Goal: Information Seeking & Learning: Learn about a topic

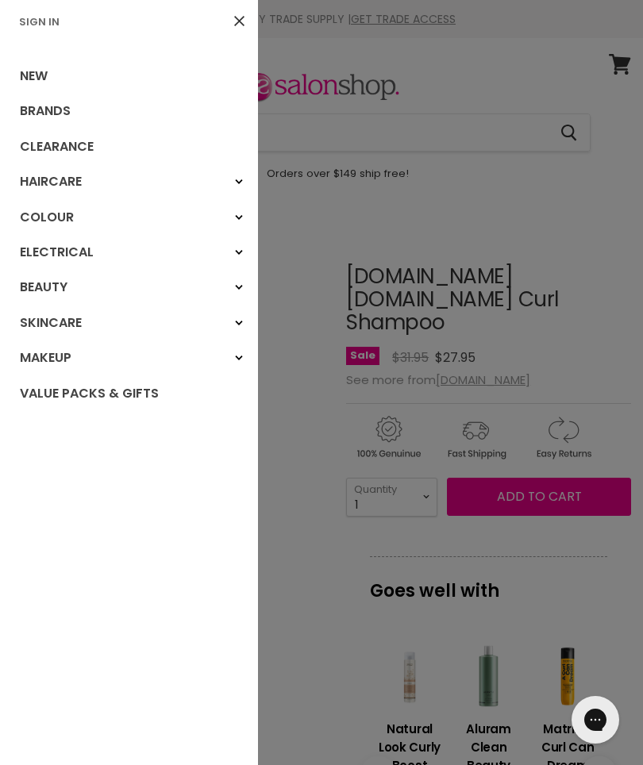
click at [42, 215] on link "Colour" at bounding box center [129, 217] width 258 height 35
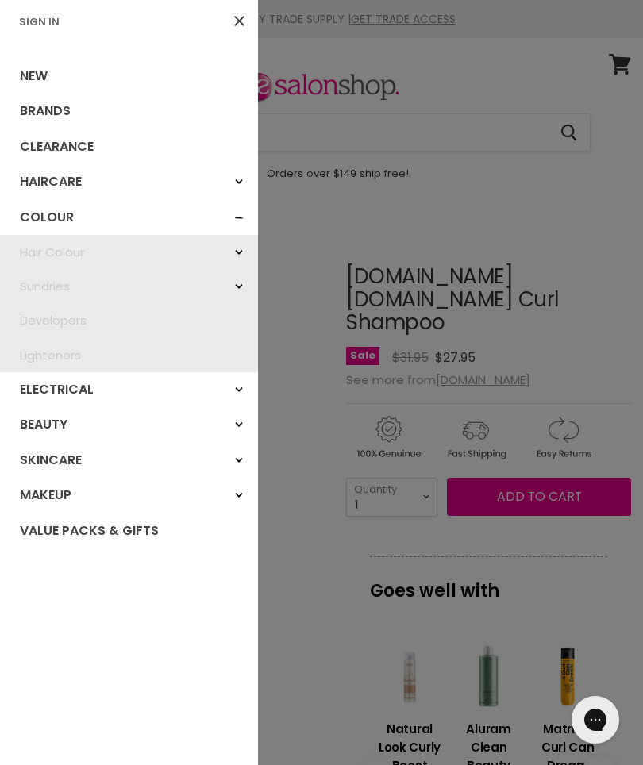
click at [46, 180] on link "Haircare" at bounding box center [129, 181] width 258 height 35
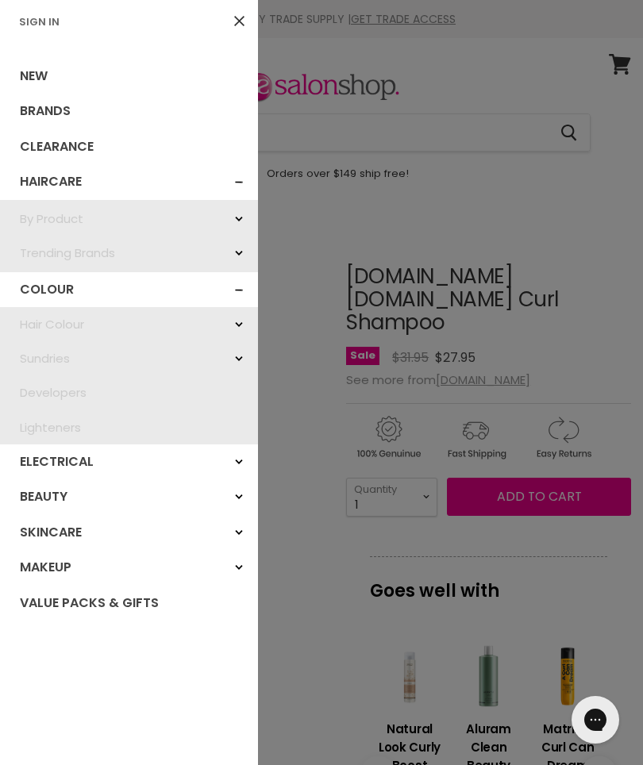
click at [52, 138] on link "Clearance" at bounding box center [129, 146] width 258 height 35
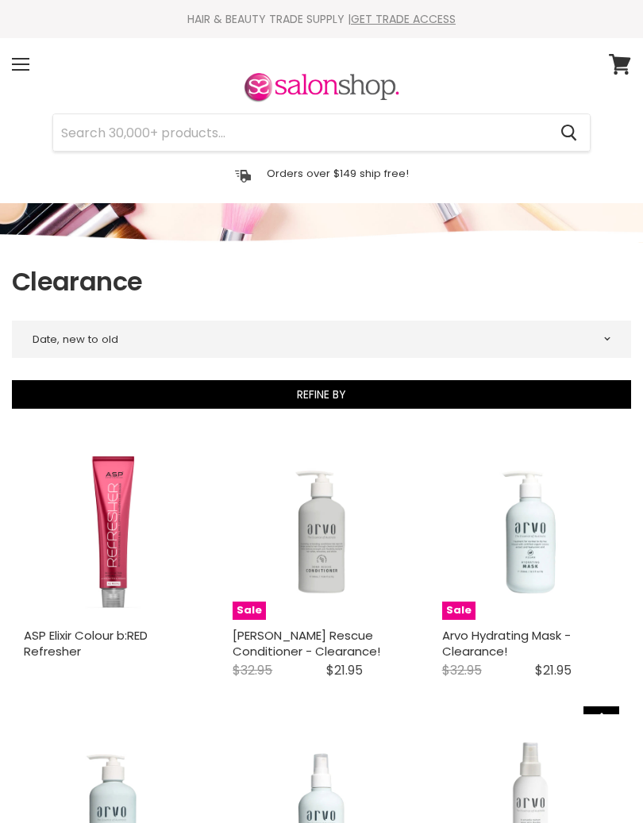
select select "created-descending"
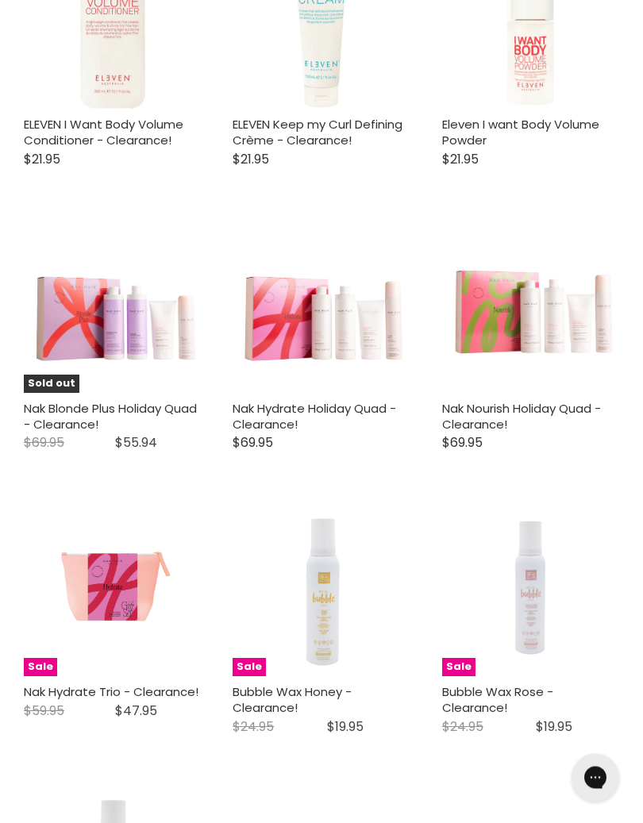
scroll to position [2817, 0]
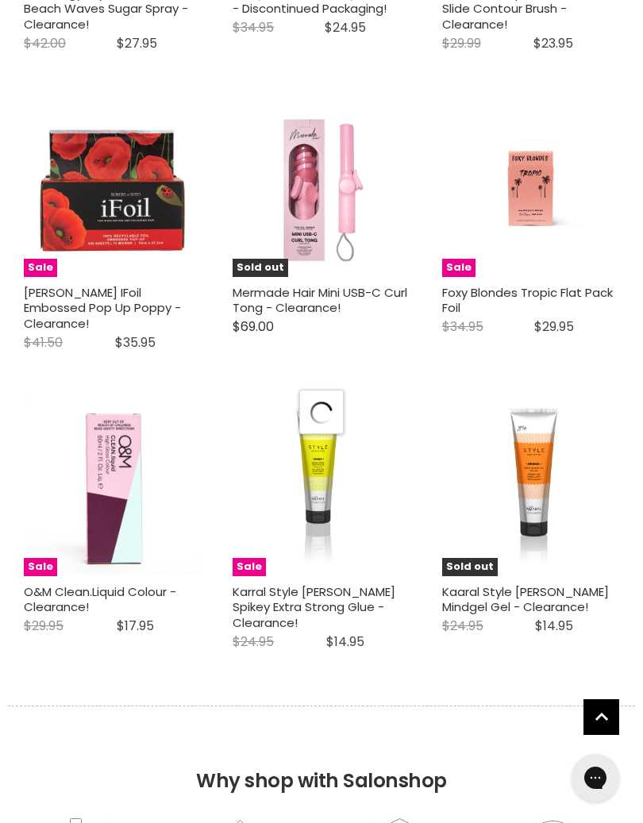
select select "created-descending"
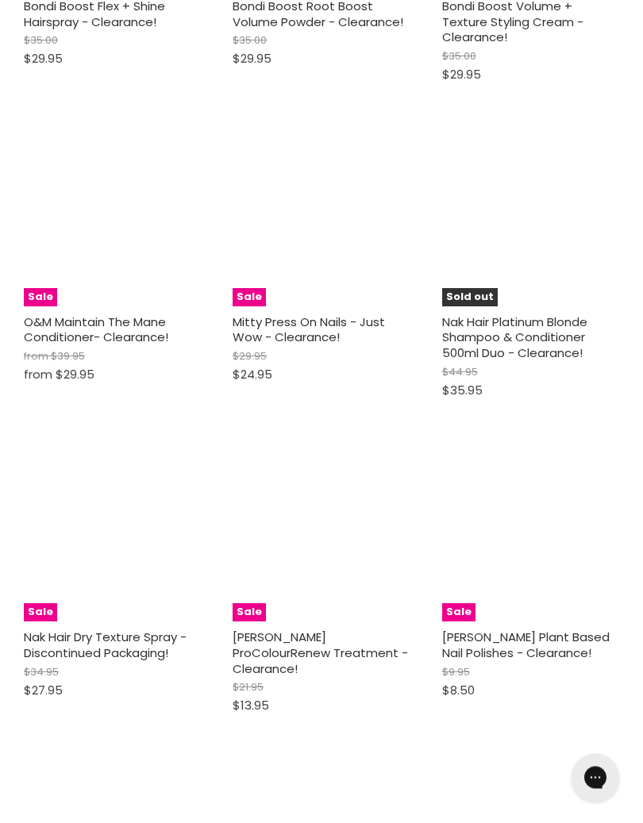
scroll to position [7475, 0]
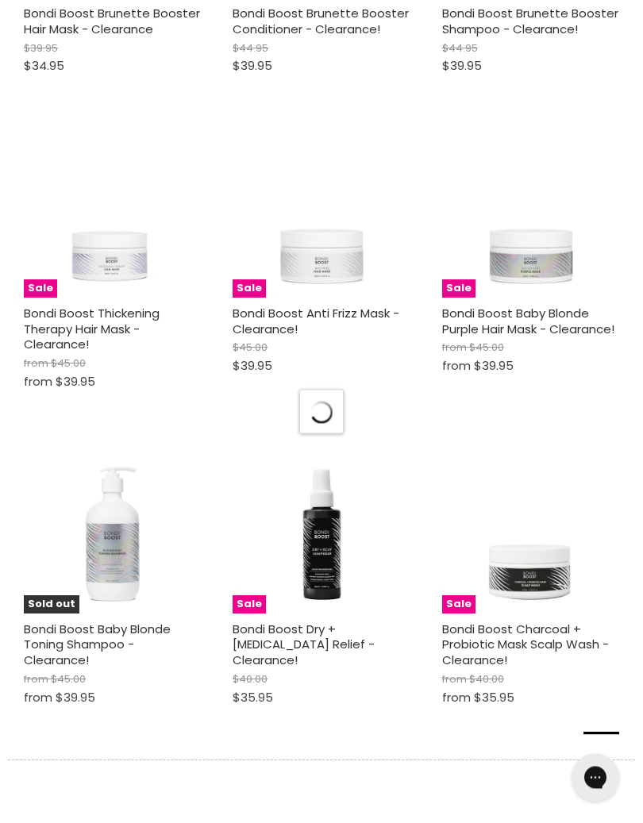
scroll to position [9337, 0]
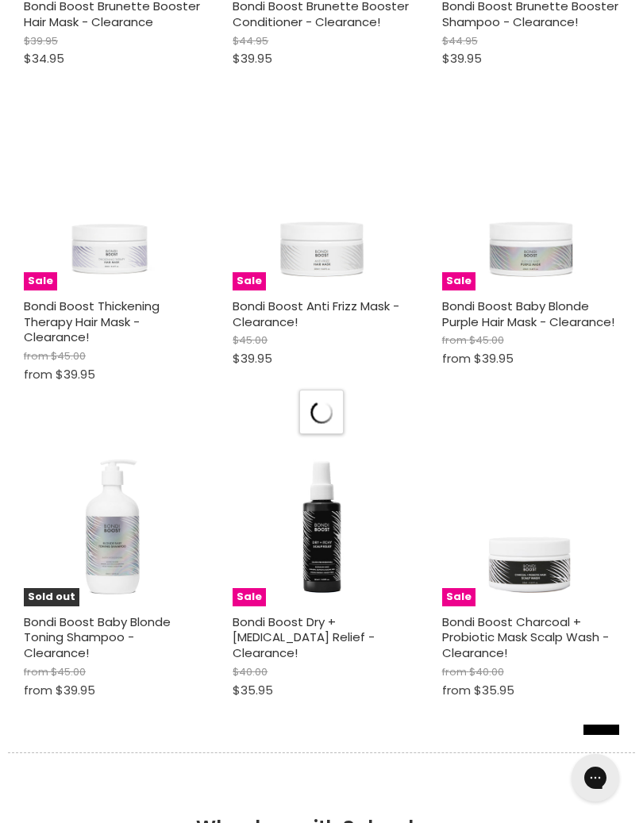
select select "created-descending"
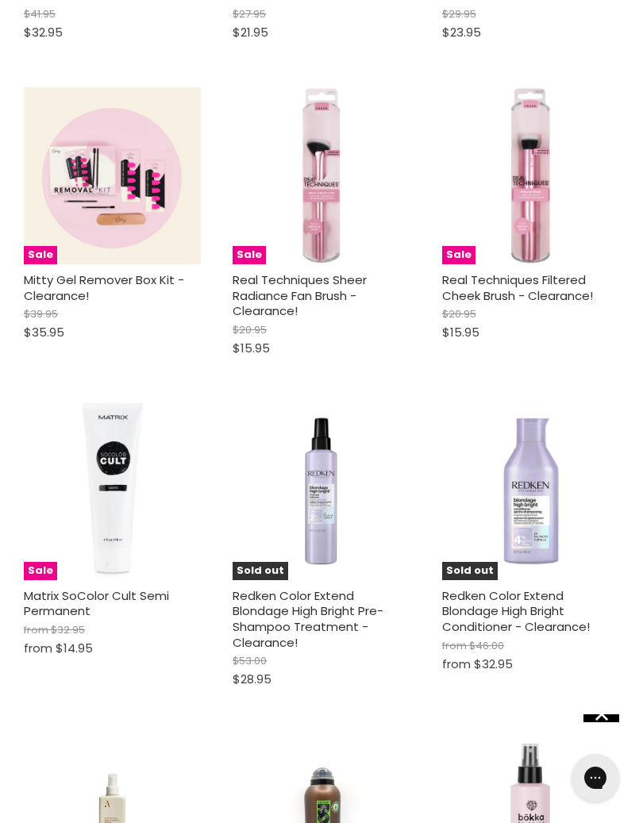
scroll to position [11527, 0]
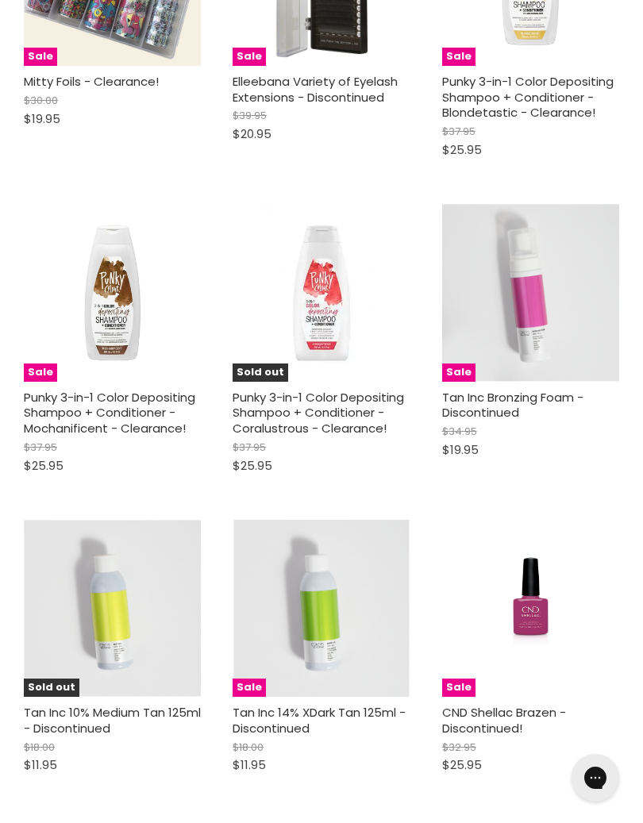
scroll to position [14295, 0]
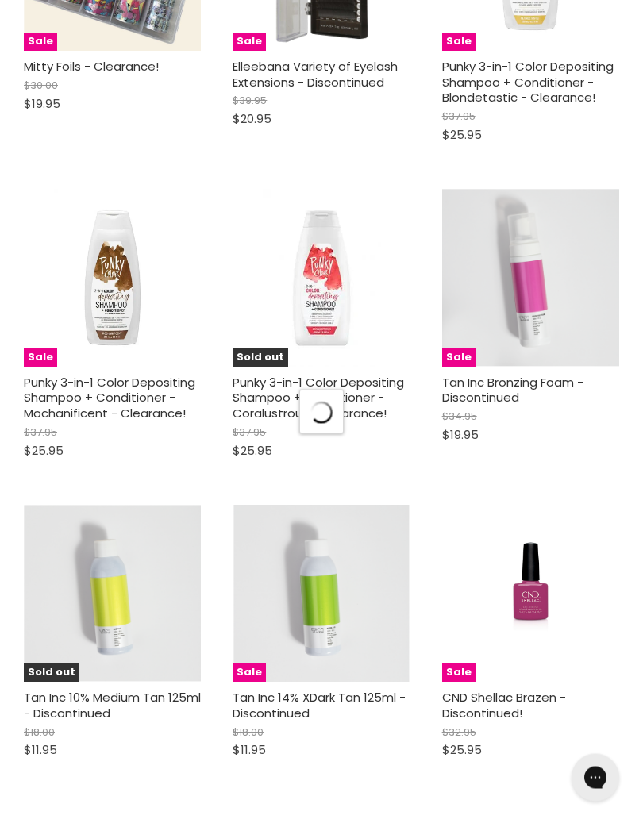
select select "created-descending"
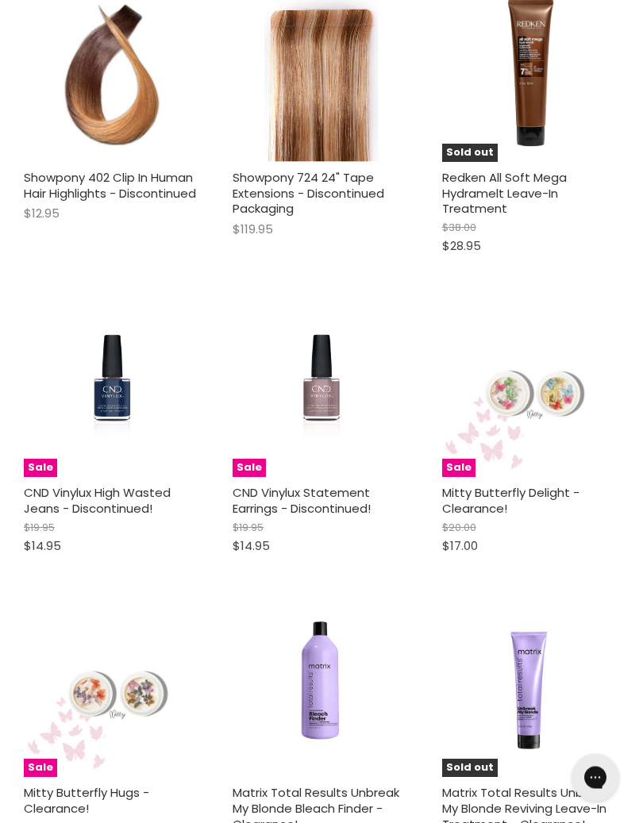
scroll to position [15718, 0]
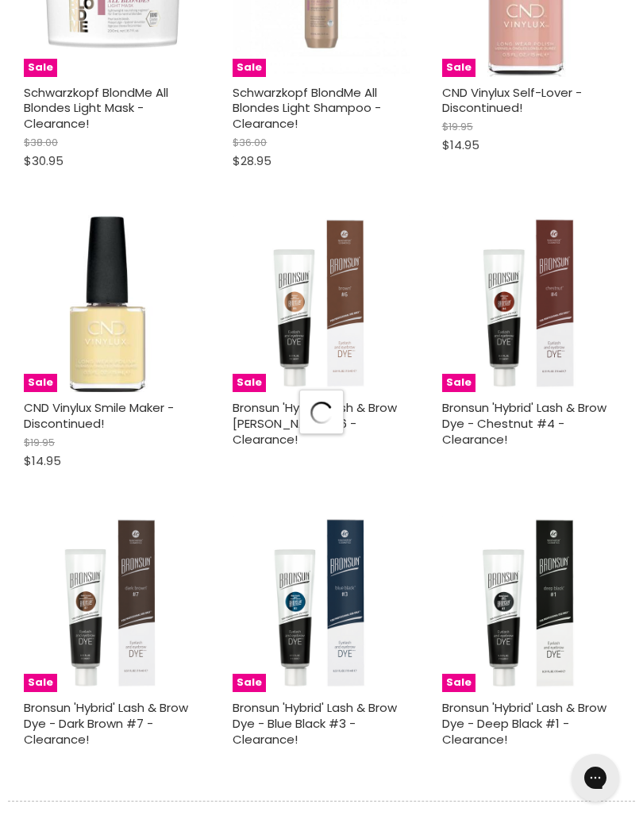
scroll to position [19230, 0]
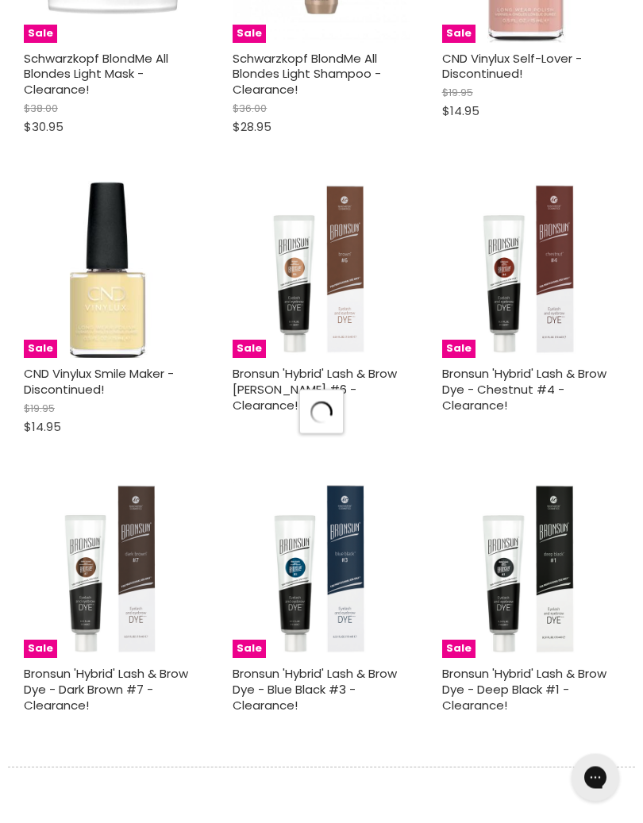
select select "created-descending"
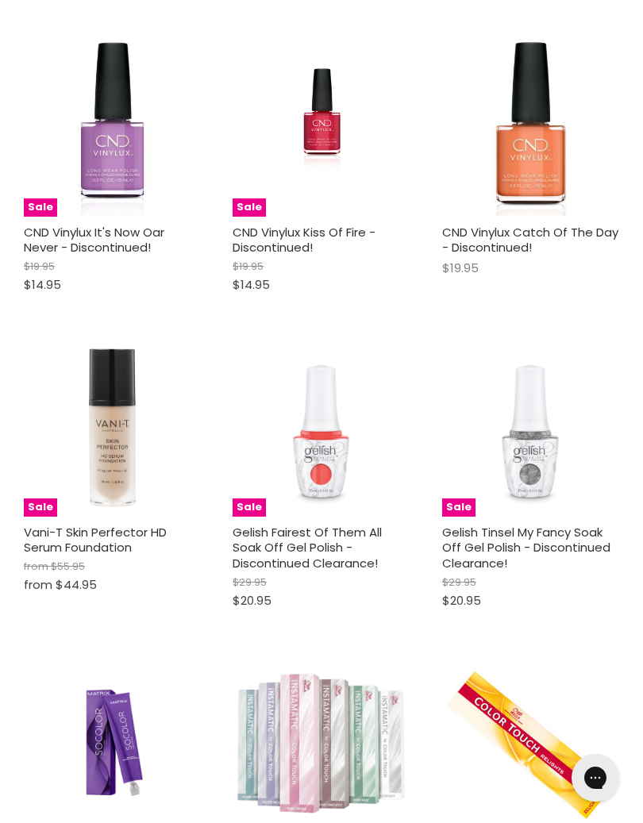
scroll to position [23703, 0]
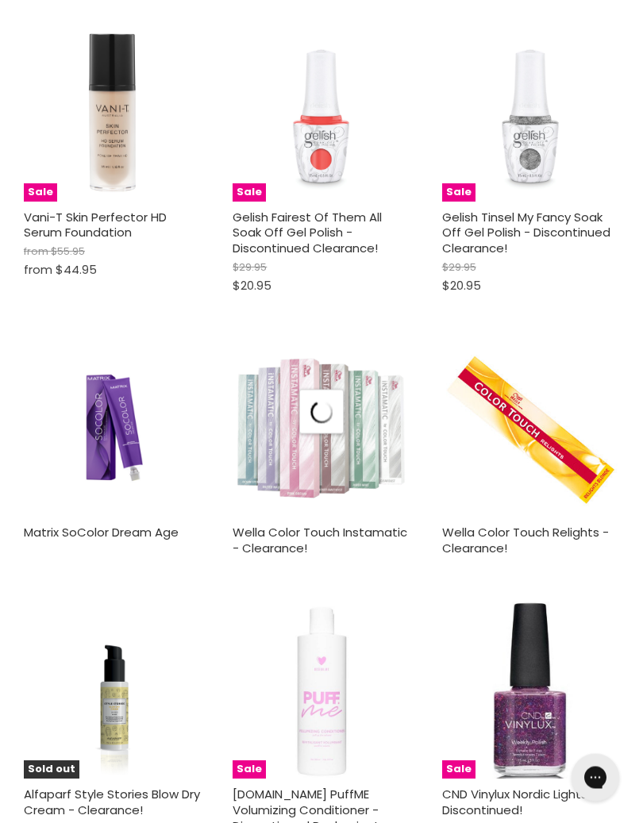
scroll to position [24010, 0]
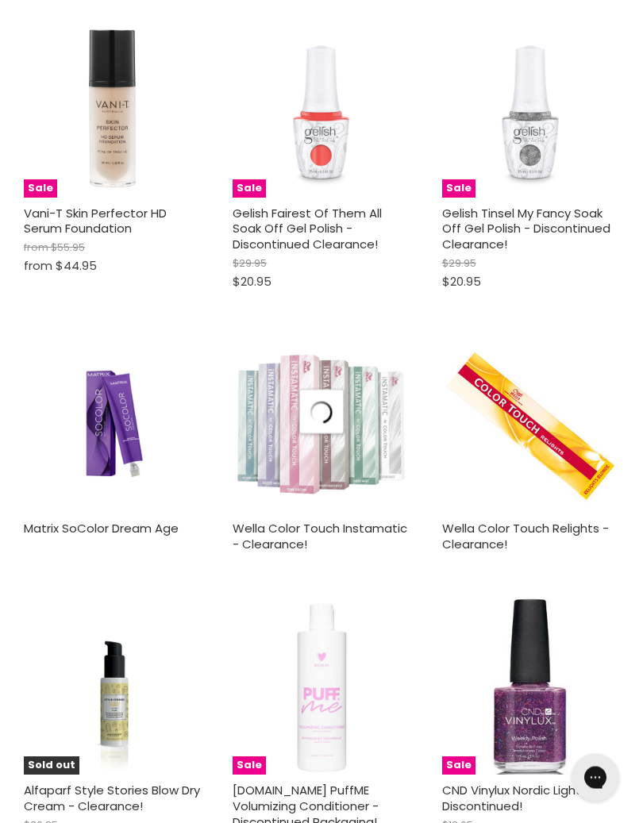
select select "created-descending"
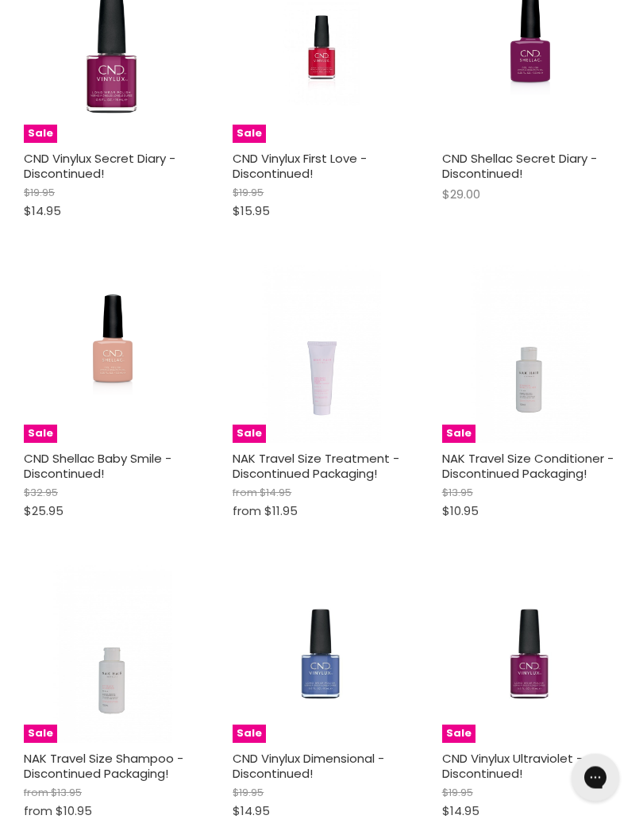
scroll to position [25890, 0]
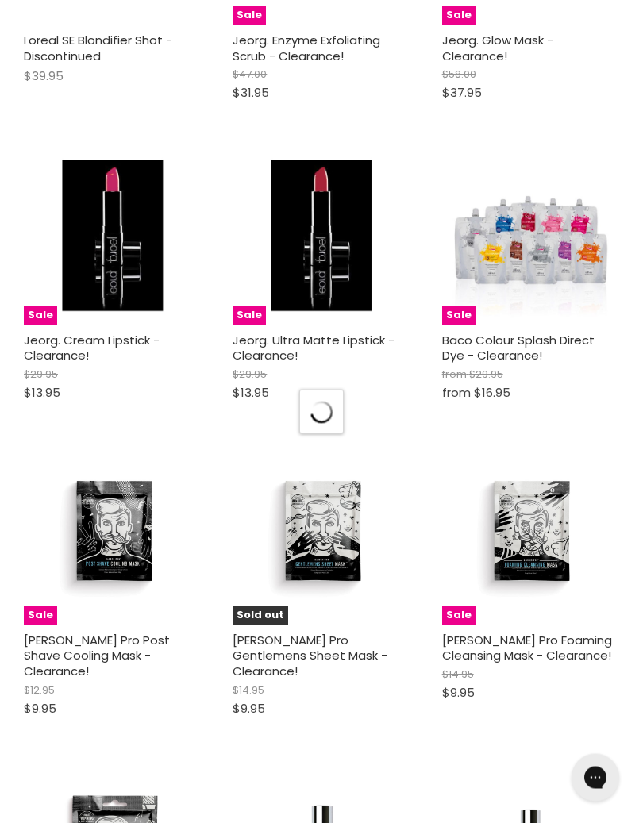
scroll to position [28816, 0]
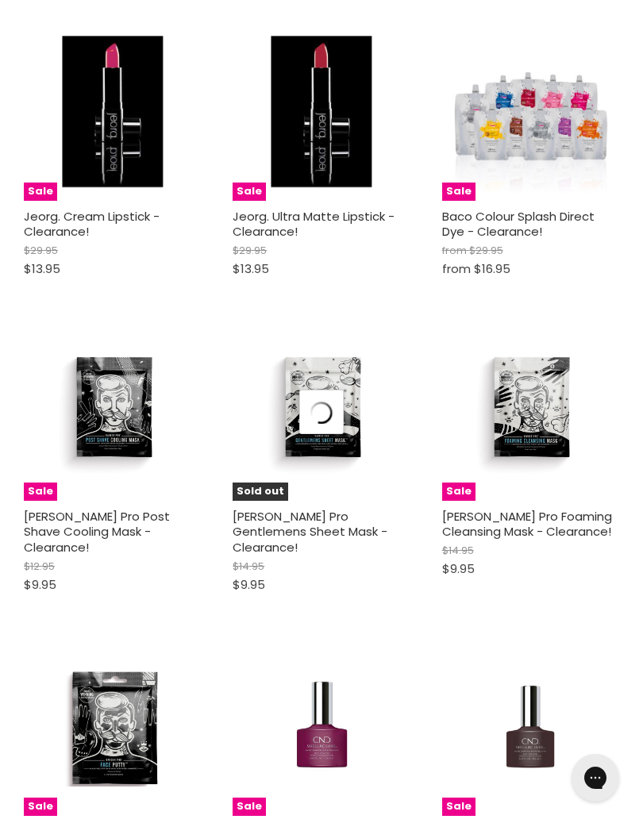
select select "created-descending"
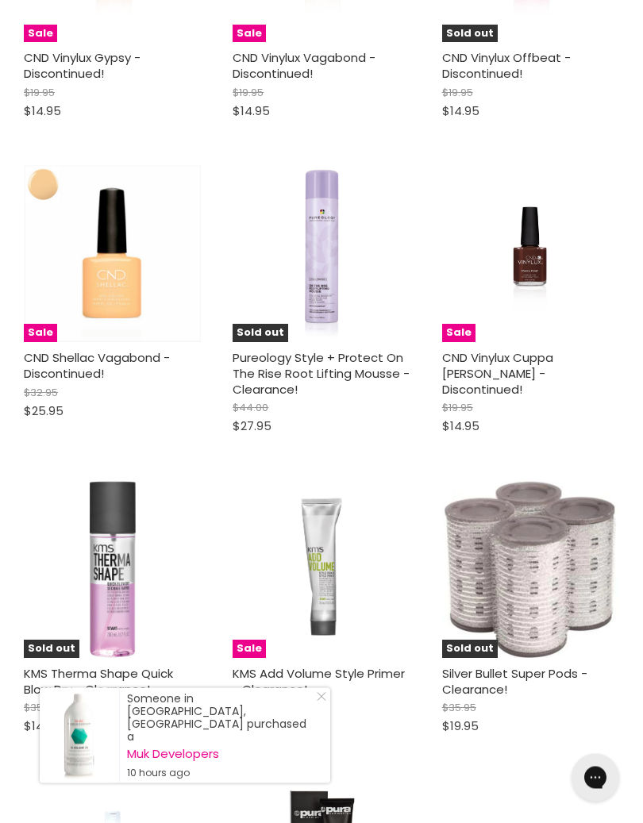
scroll to position [30807, 0]
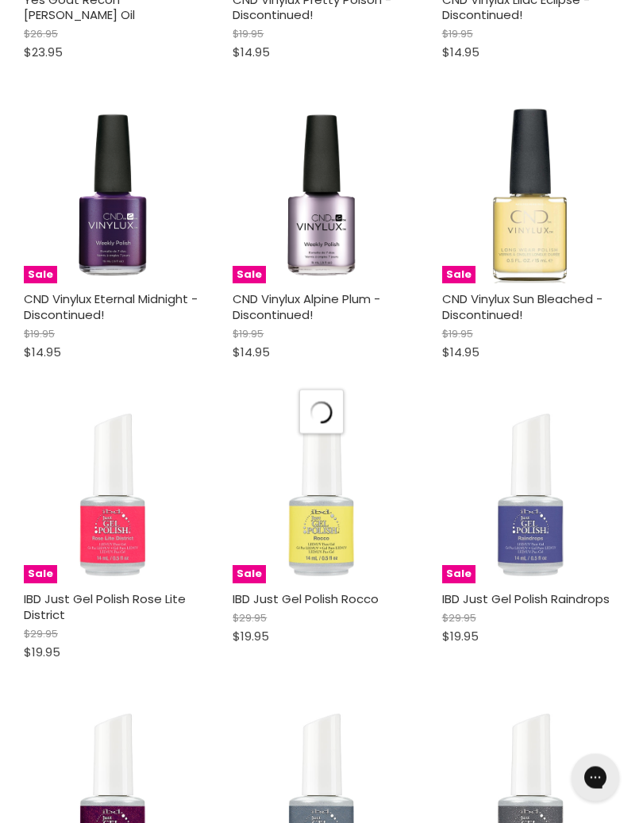
scroll to position [33620, 0]
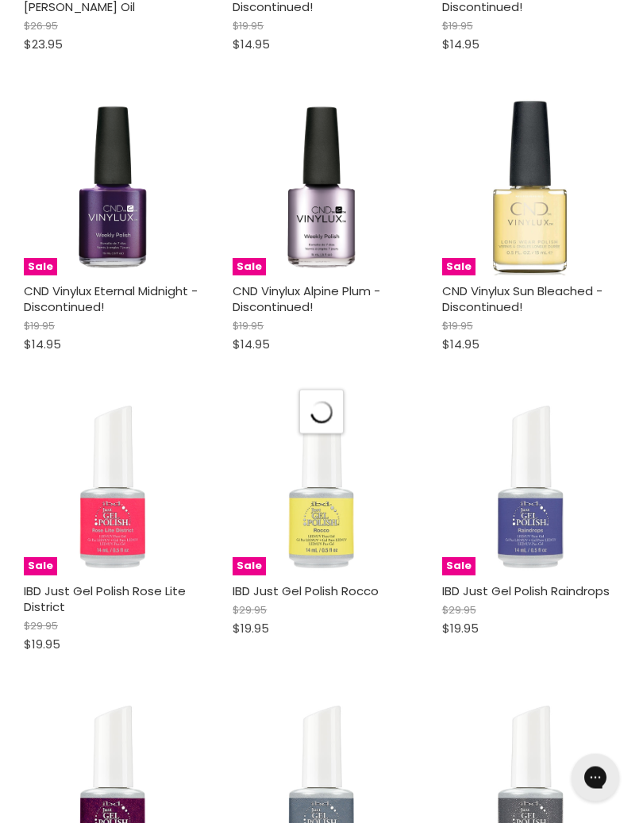
select select "created-descending"
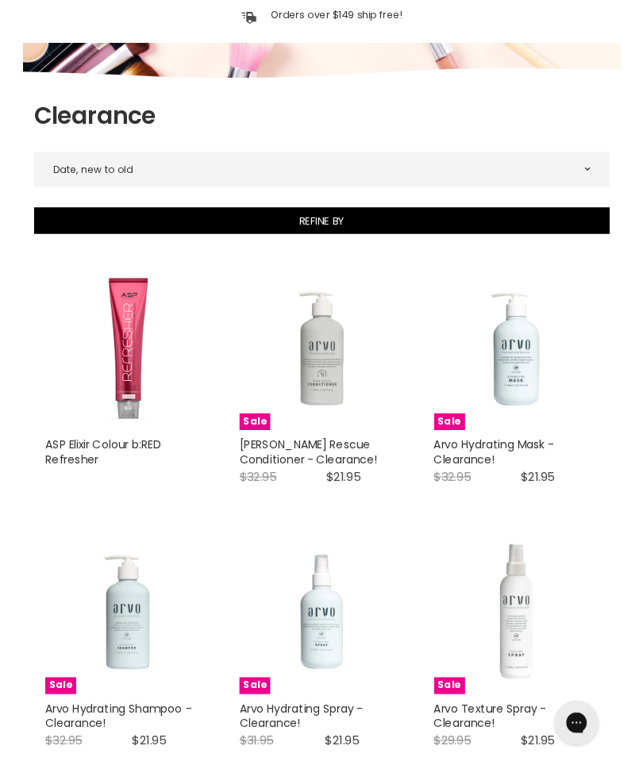
scroll to position [153, 0]
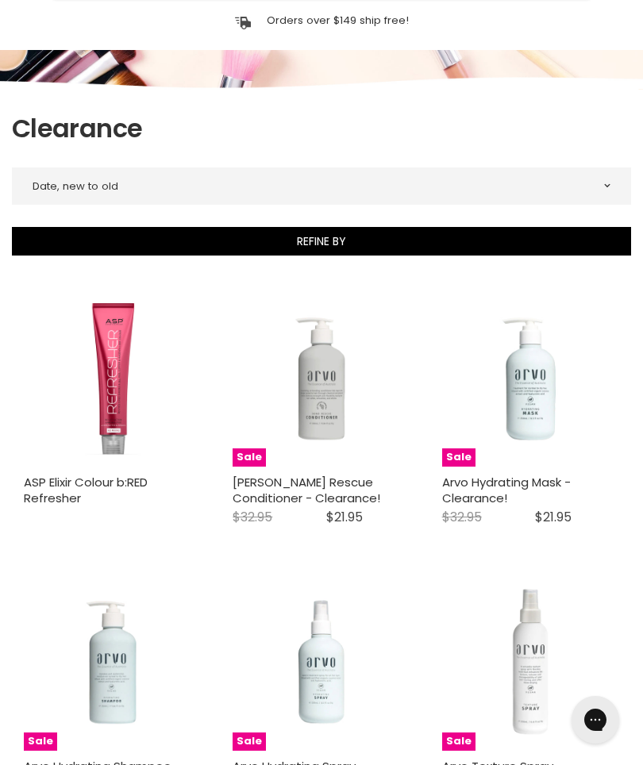
click at [64, 243] on button "Refine By" at bounding box center [321, 241] width 619 height 29
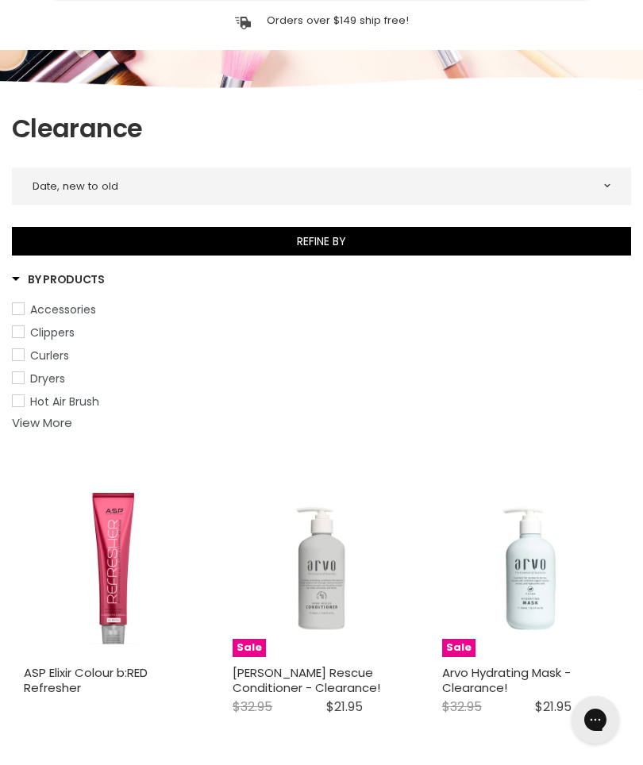
click at [46, 421] on link "View More" at bounding box center [42, 423] width 60 height 17
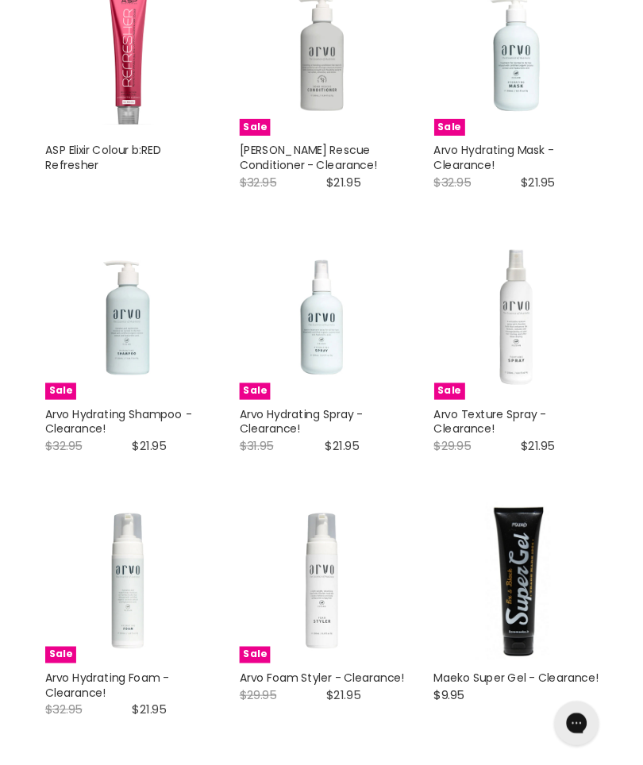
scroll to position [0, 0]
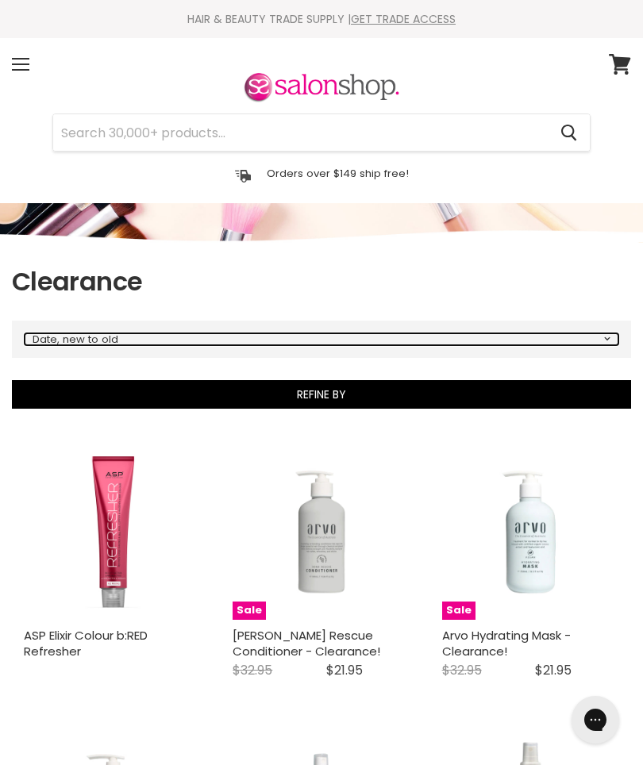
click at [57, 339] on select "Best selling Featured Price, low to high Price, high to low Alphabetically, A-Z…" at bounding box center [322, 340] width 594 height 12
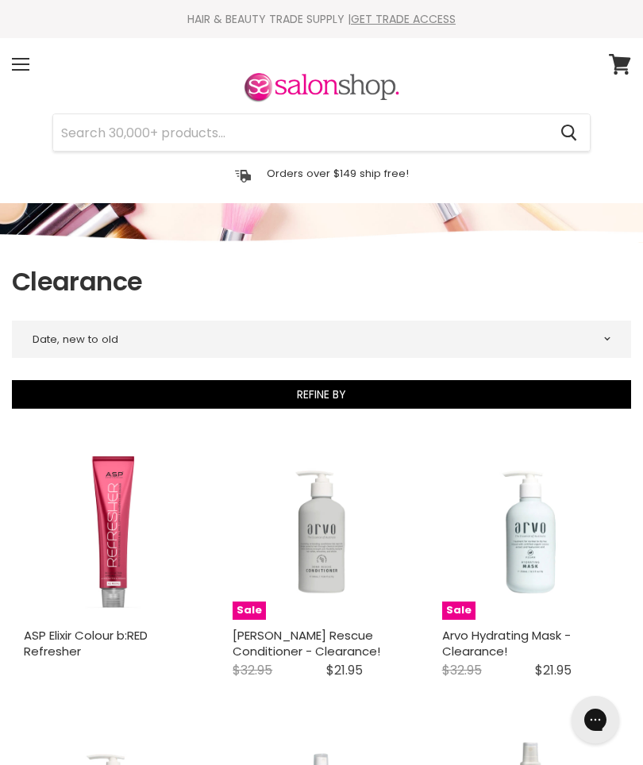
click at [12, 67] on div "Menu" at bounding box center [20, 64] width 33 height 37
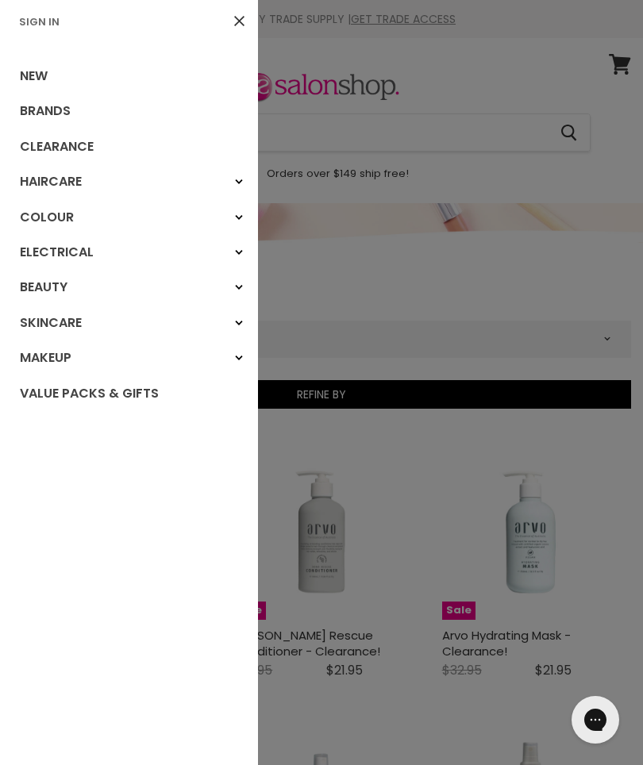
click at [41, 183] on link "Haircare" at bounding box center [129, 181] width 258 height 35
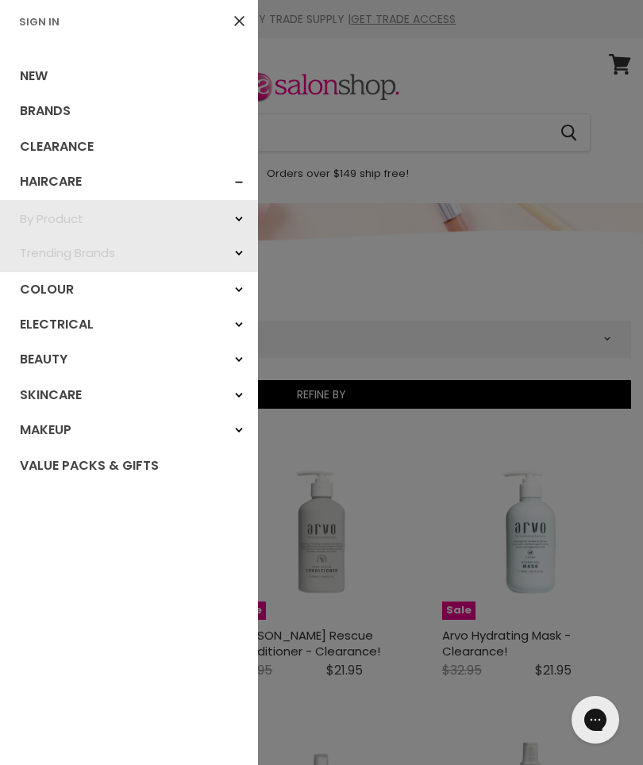
click at [60, 253] on link "Trending Brands" at bounding box center [129, 253] width 258 height 34
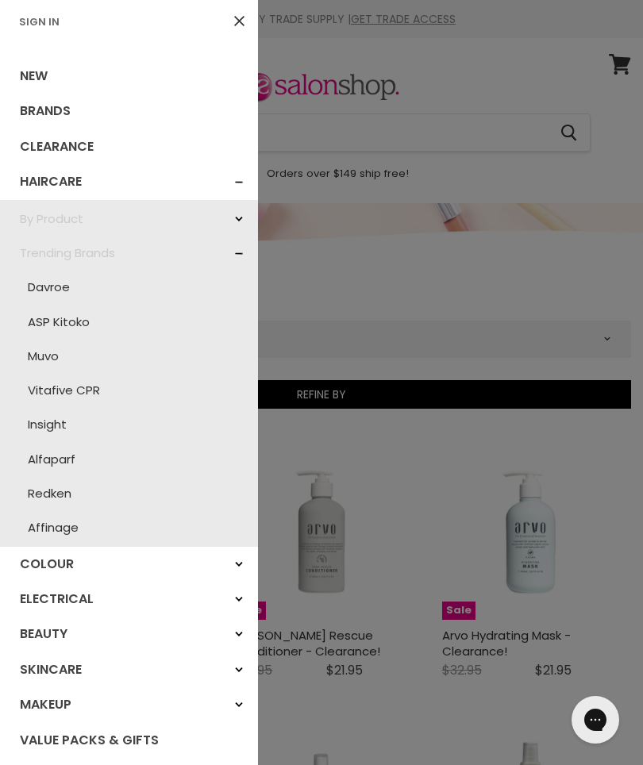
click at [603, 277] on div at bounding box center [321, 382] width 643 height 765
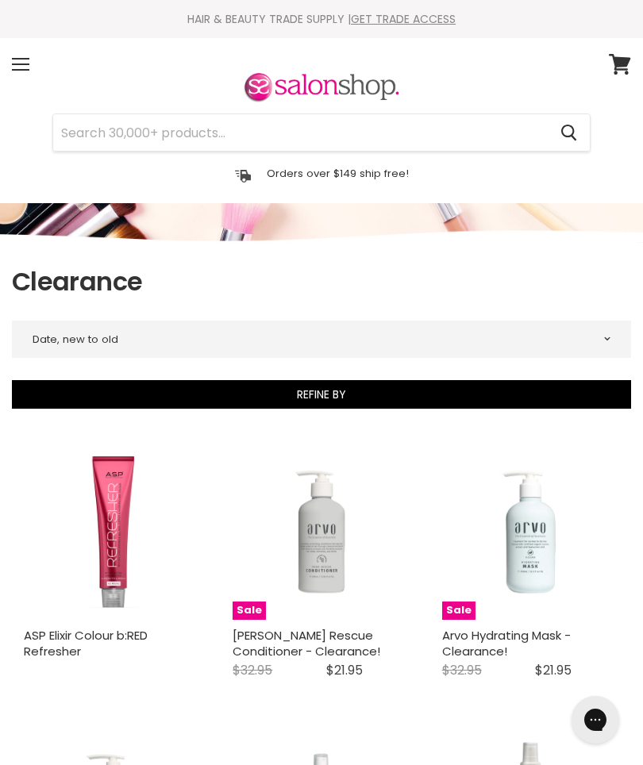
click at [472, 125] on input "Search" at bounding box center [300, 132] width 495 height 37
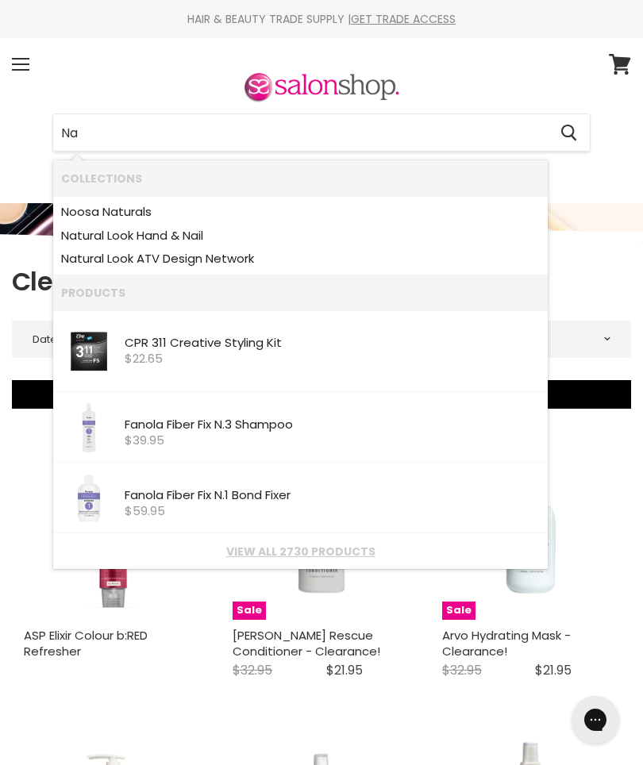
type input "Nak"
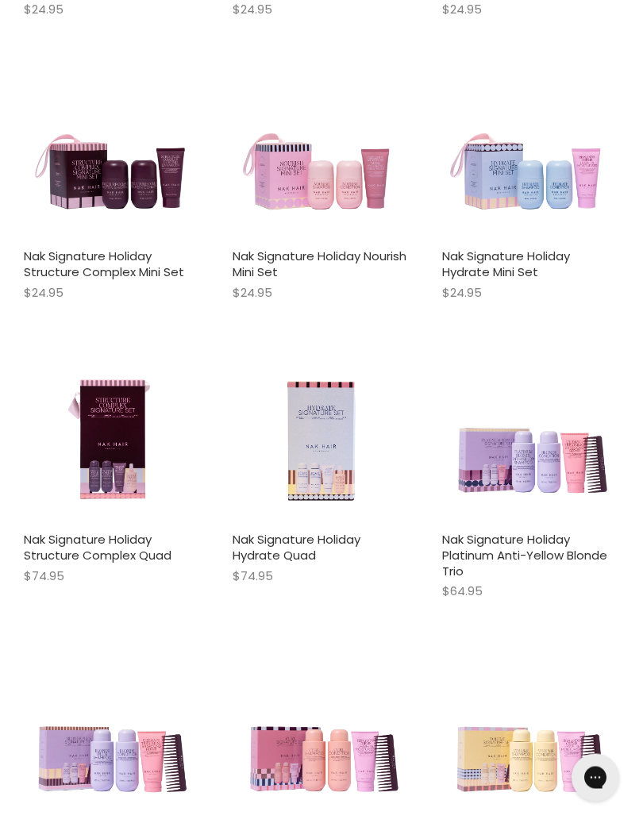
scroll to position [1813, 0]
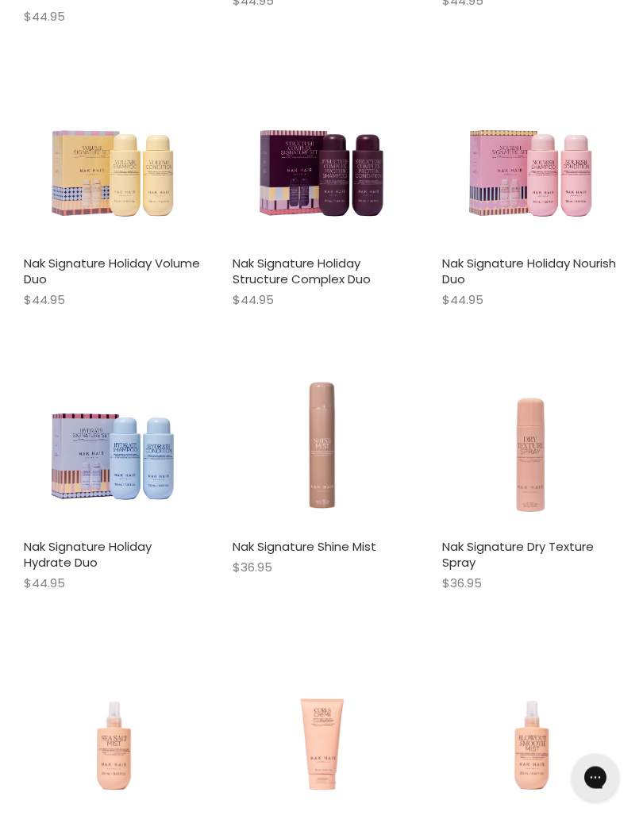
scroll to position [3246, 0]
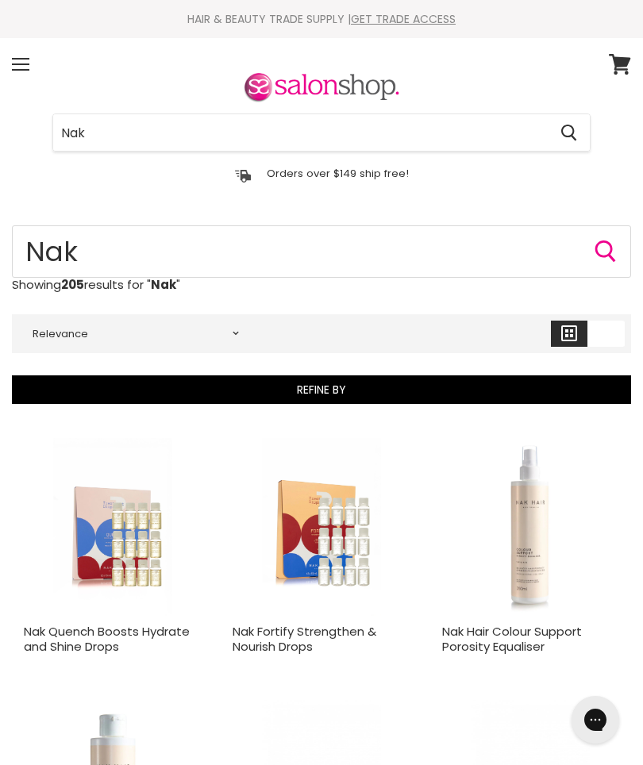
click at [141, 140] on input "Nak" at bounding box center [300, 132] width 495 height 37
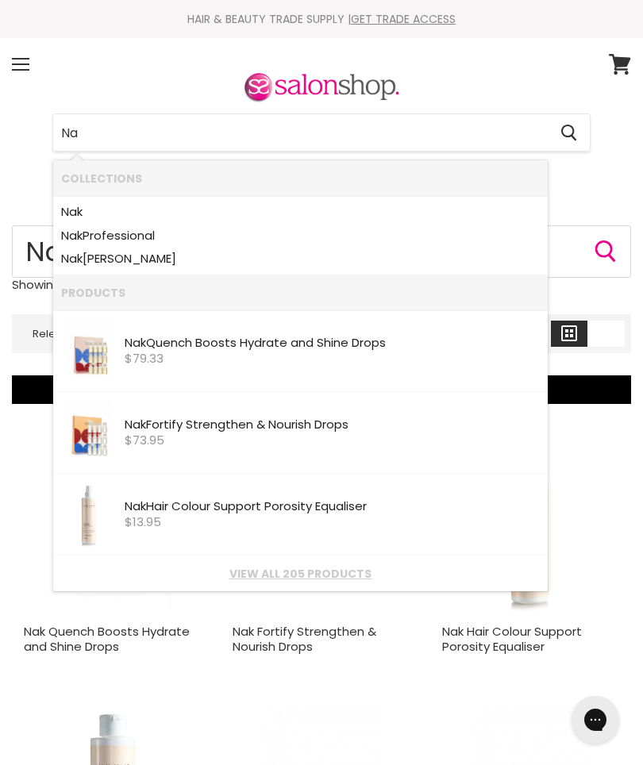
type input "N"
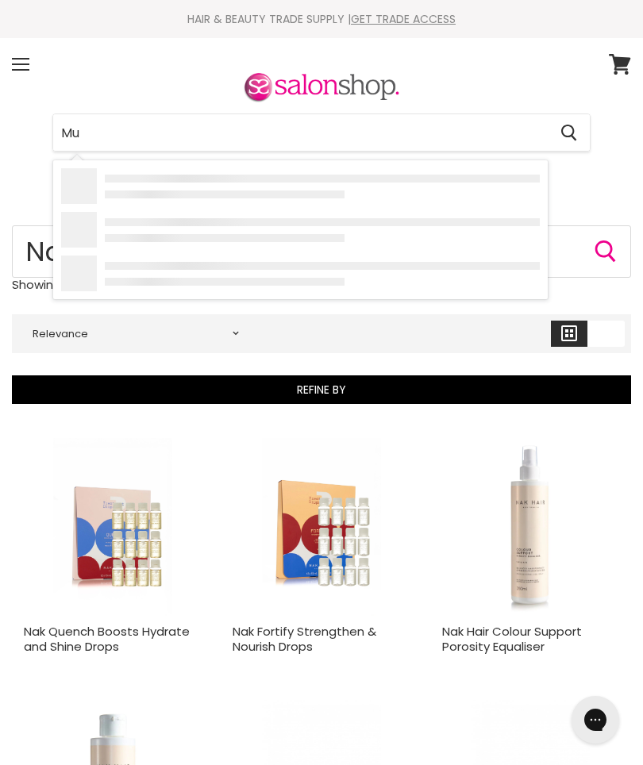
type input "Muk"
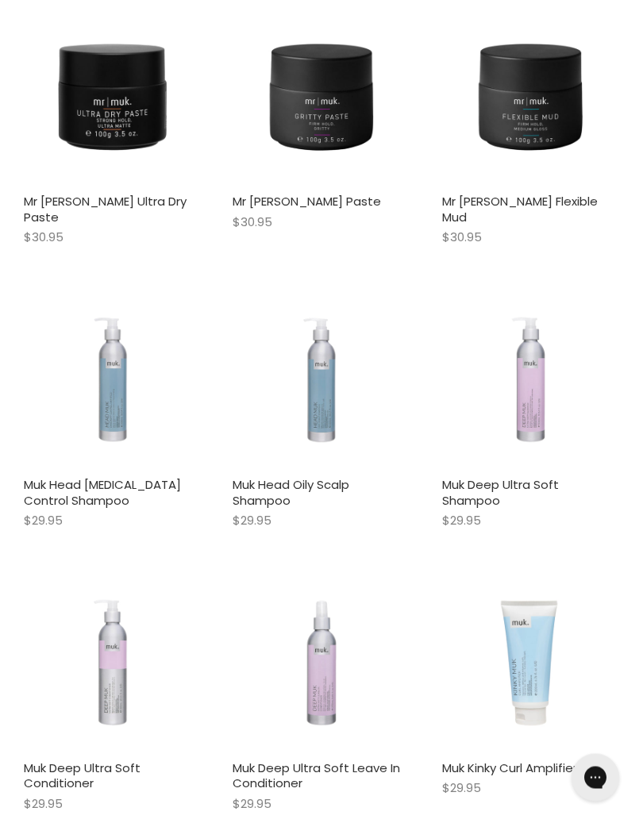
scroll to position [2196, 0]
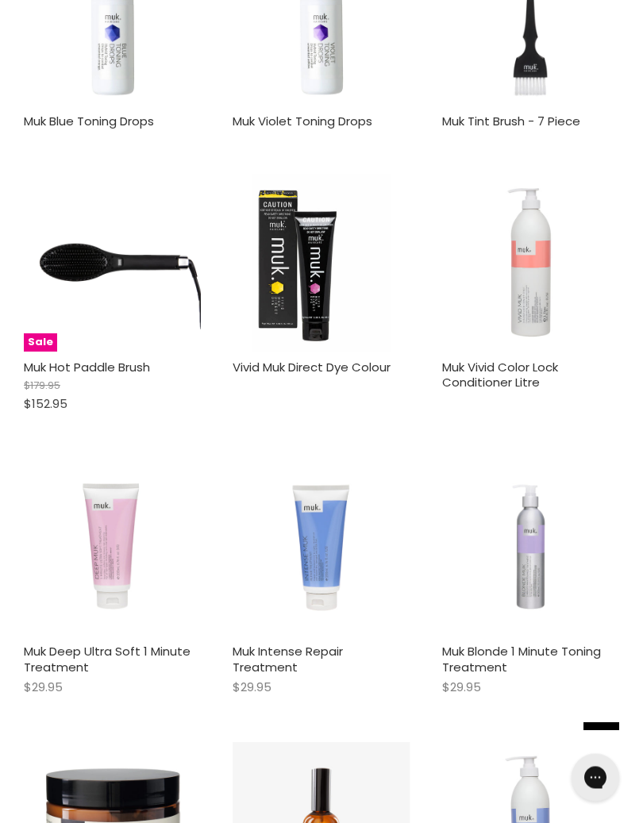
scroll to position [5856, 0]
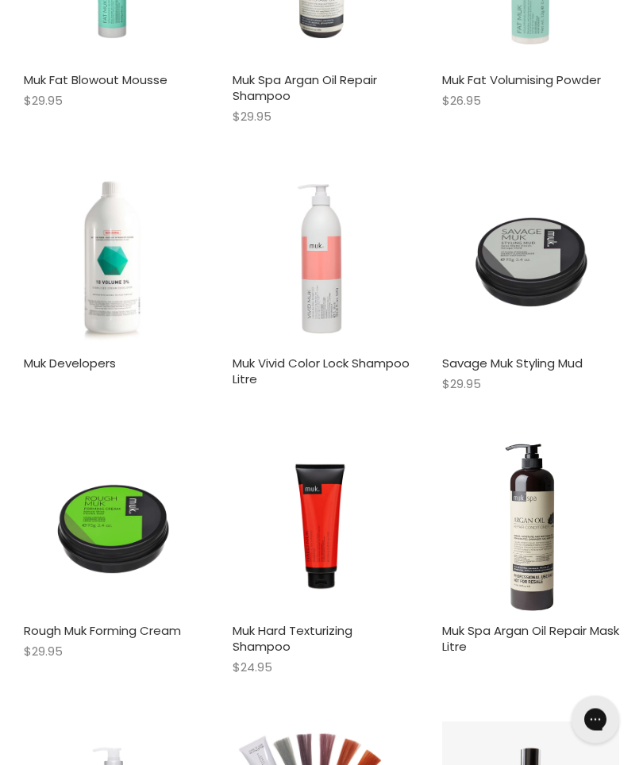
scroll to position [7259, 0]
